Goal: Book appointment/travel/reservation

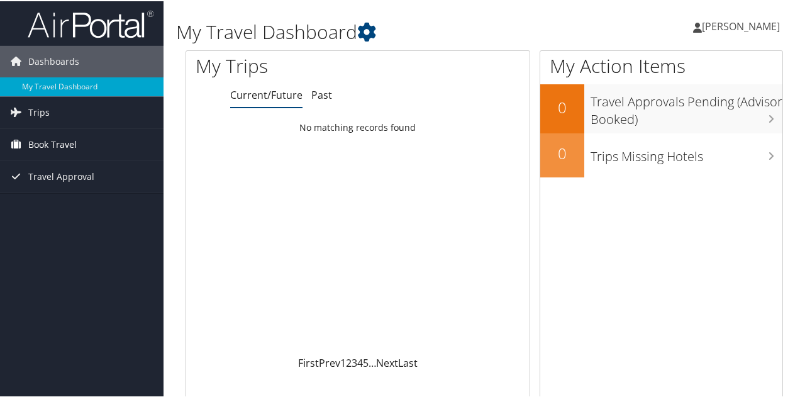
click at [42, 142] on span "Book Travel" at bounding box center [52, 143] width 48 height 31
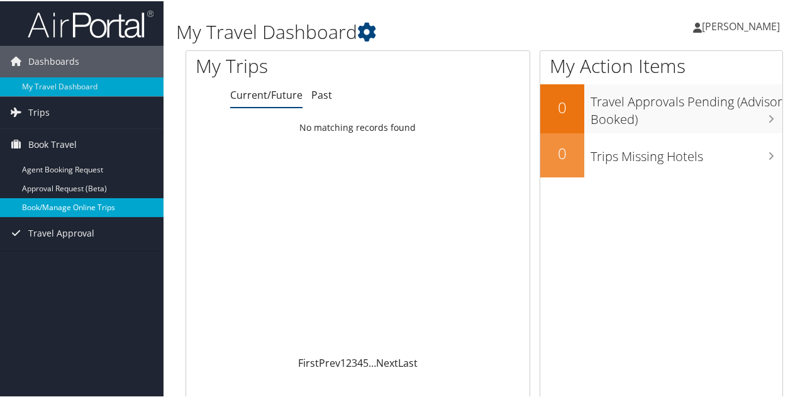
click at [69, 204] on link "Book/Manage Online Trips" at bounding box center [82, 206] width 164 height 19
